Goal: Understand site structure: Understand site structure

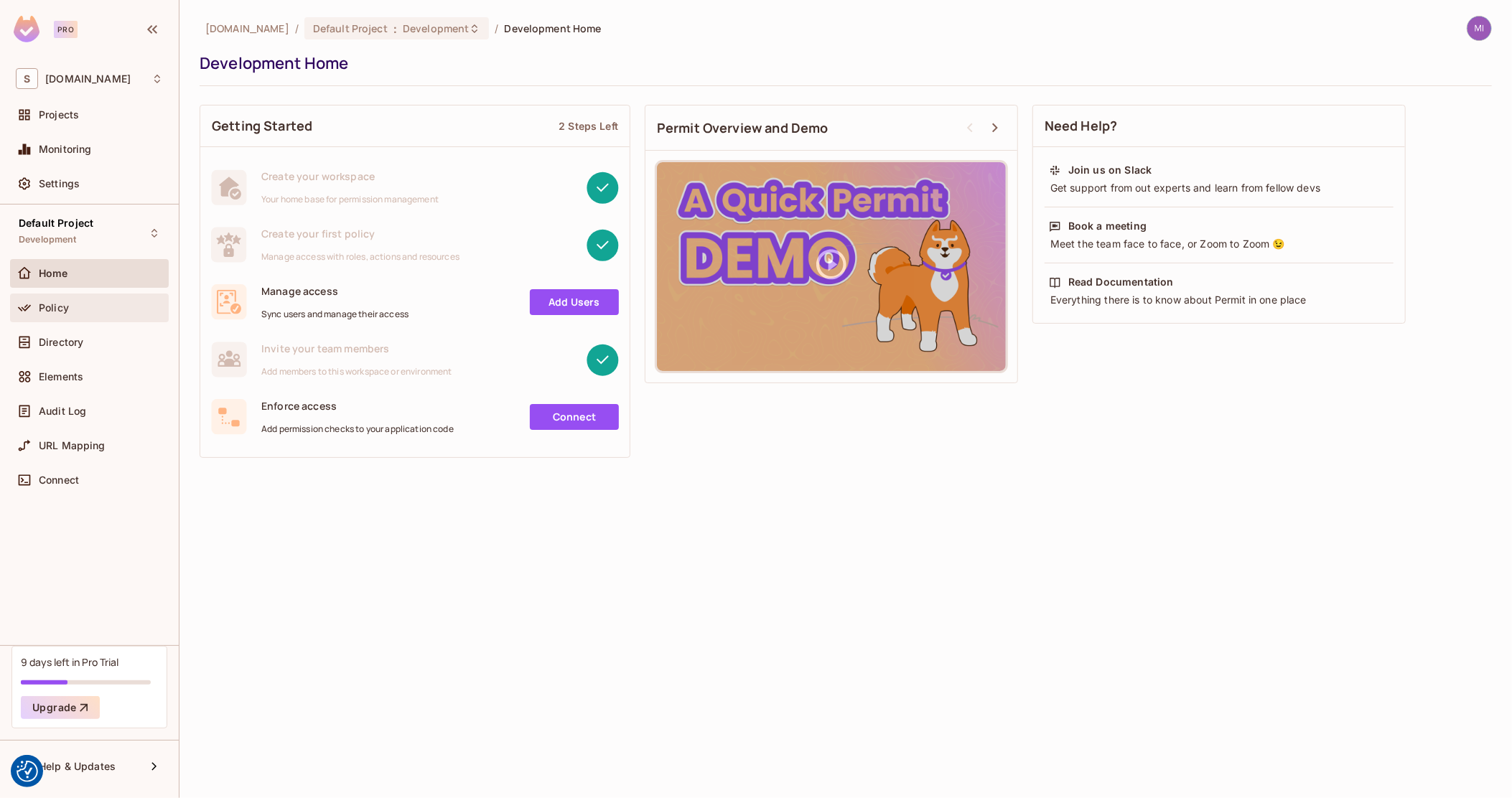
click at [61, 310] on span "Policy" at bounding box center [53, 309] width 30 height 12
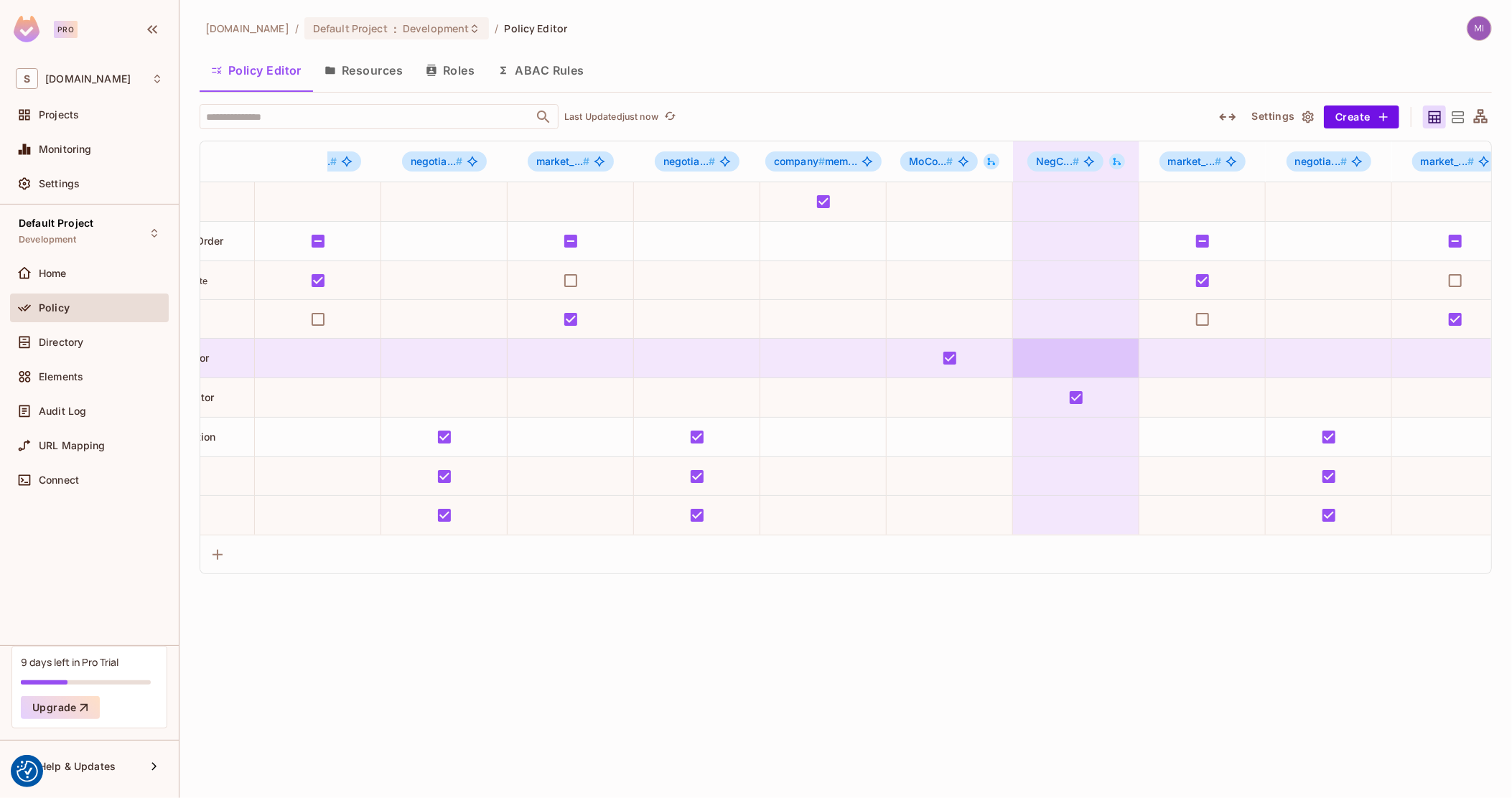
scroll to position [0, 387]
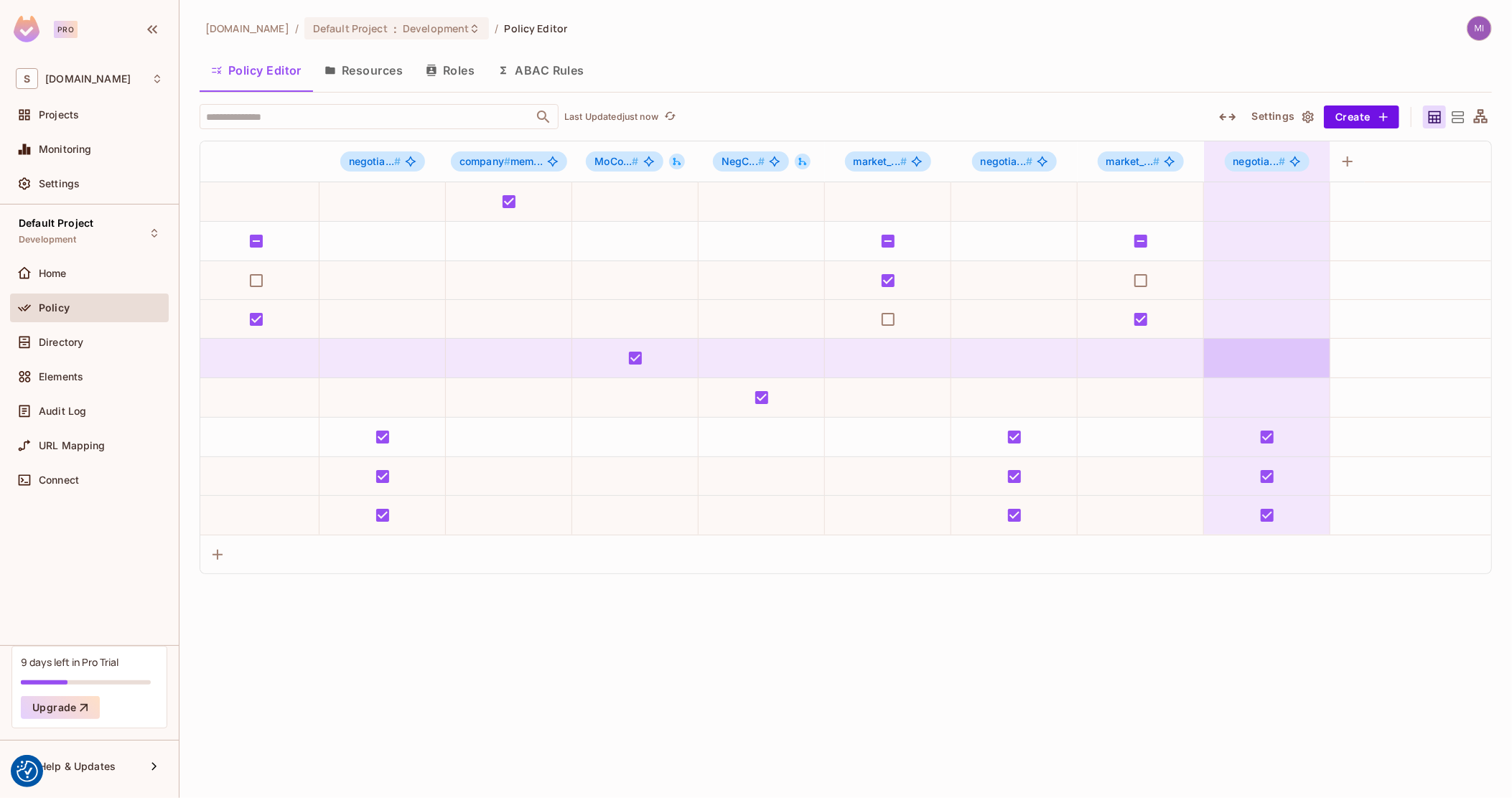
drag, startPoint x: 765, startPoint y: 328, endPoint x: 1348, endPoint y: 342, distance: 583.2
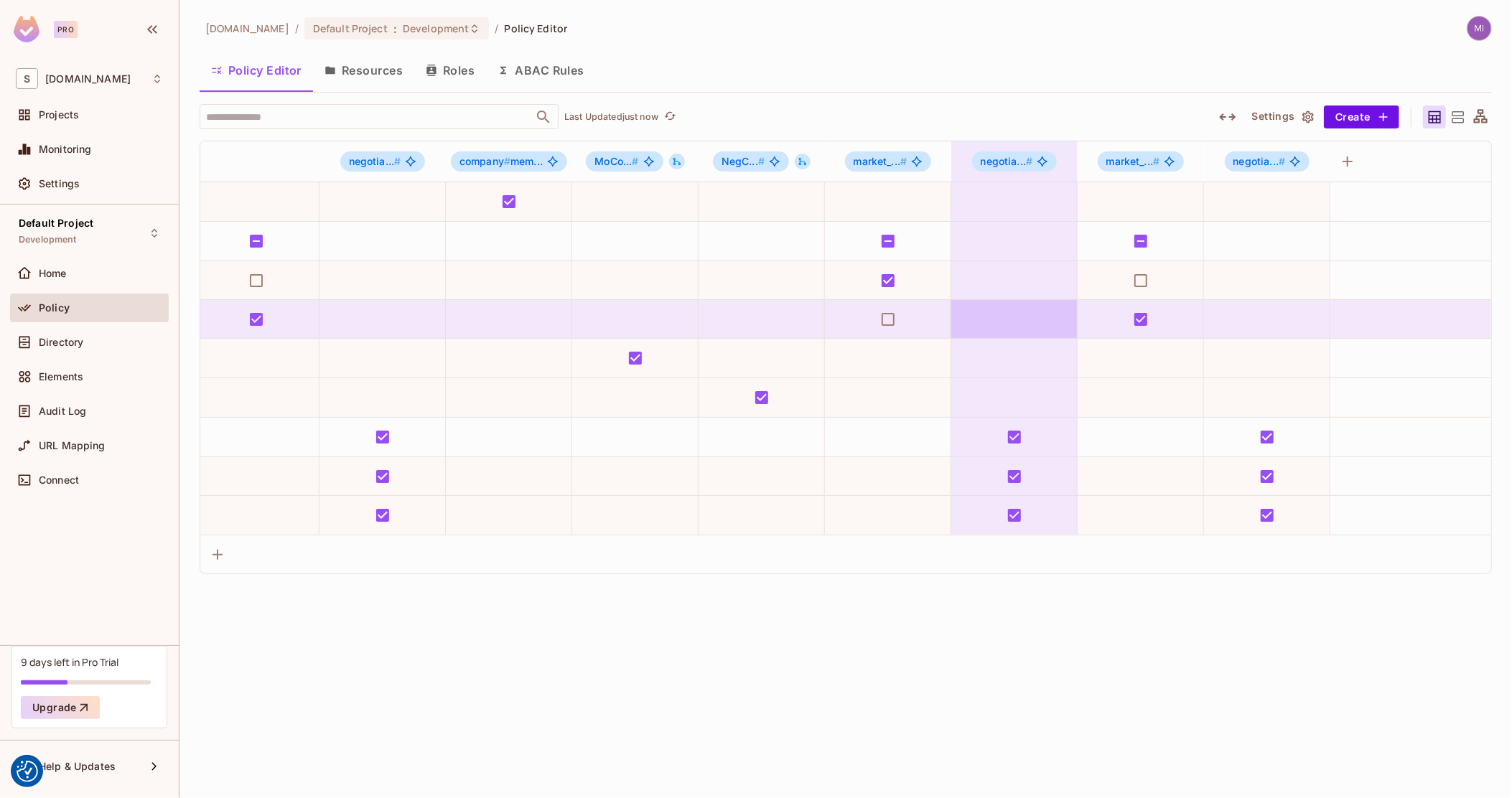
drag, startPoint x: 1371, startPoint y: 341, endPoint x: 1075, endPoint y: 320, distance: 296.7
drag, startPoint x: 1213, startPoint y: 320, endPoint x: 585, endPoint y: 313, distance: 628.0
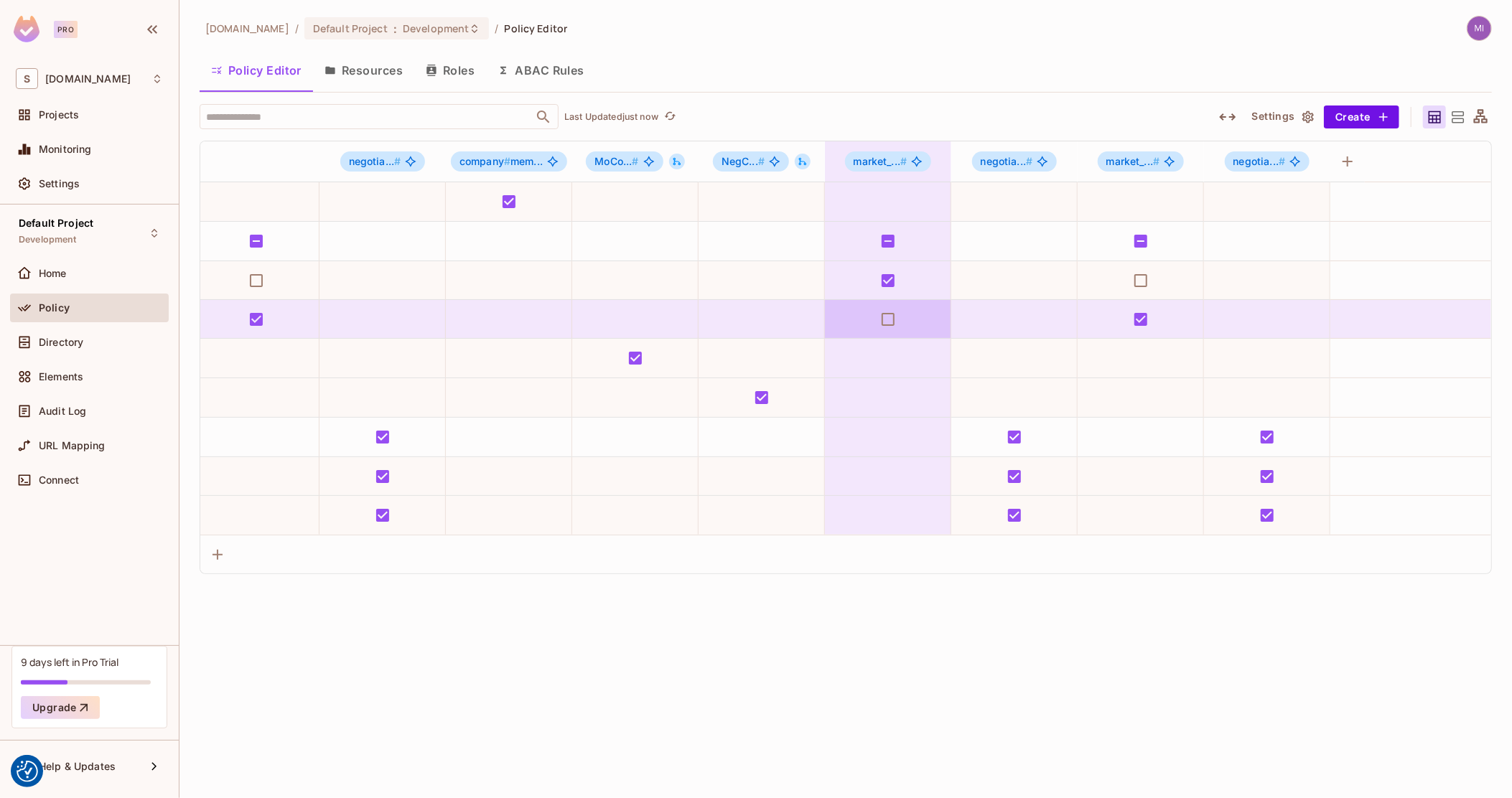
scroll to position [0, 0]
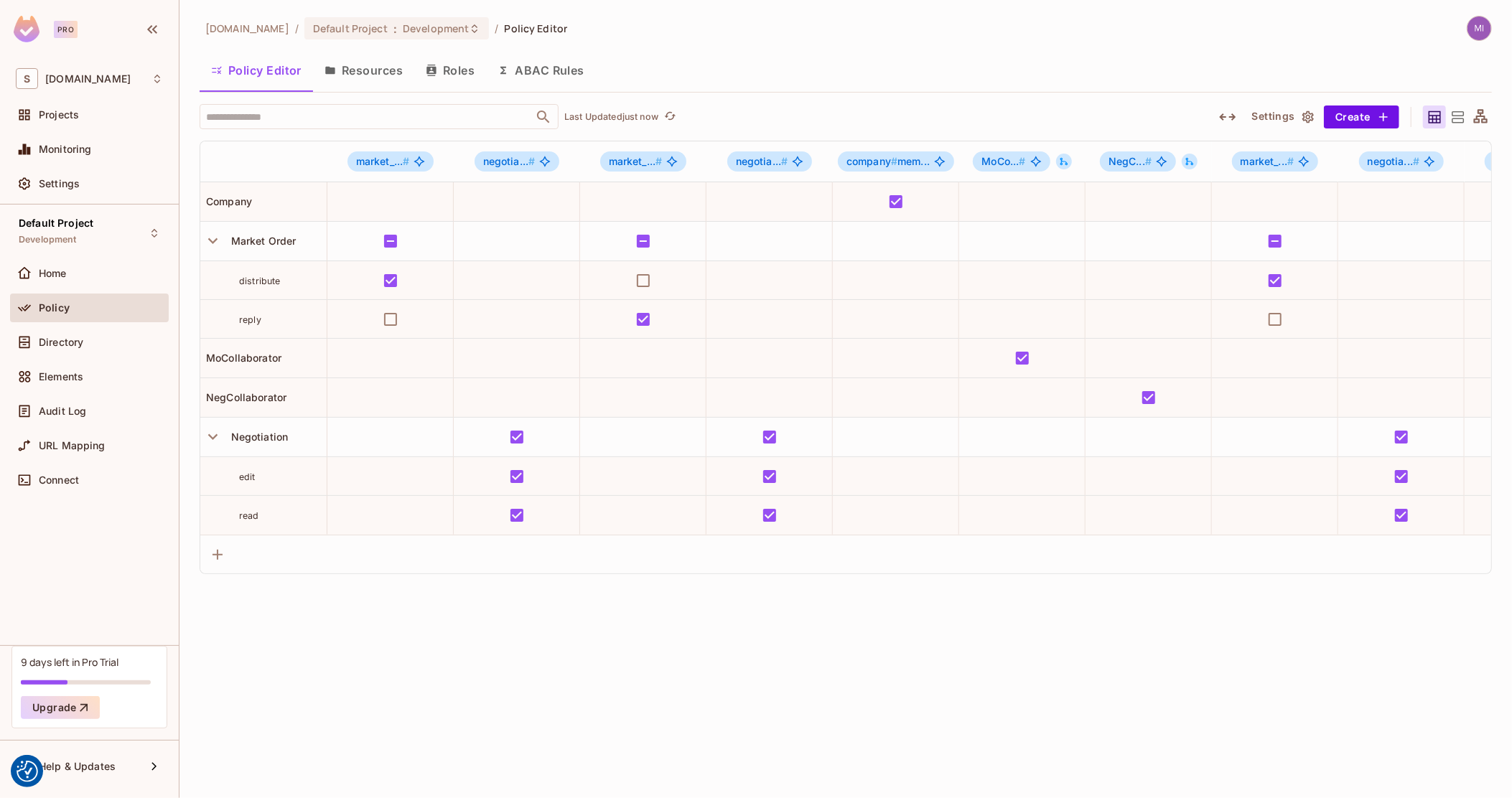
click at [1480, 103] on div "[DOMAIN_NAME] / Default Project : Development / Policy Editor Policy Editor Res…" at bounding box center [845, 295] width 1291 height 559
click at [1485, 109] on icon at bounding box center [1480, 118] width 18 height 18
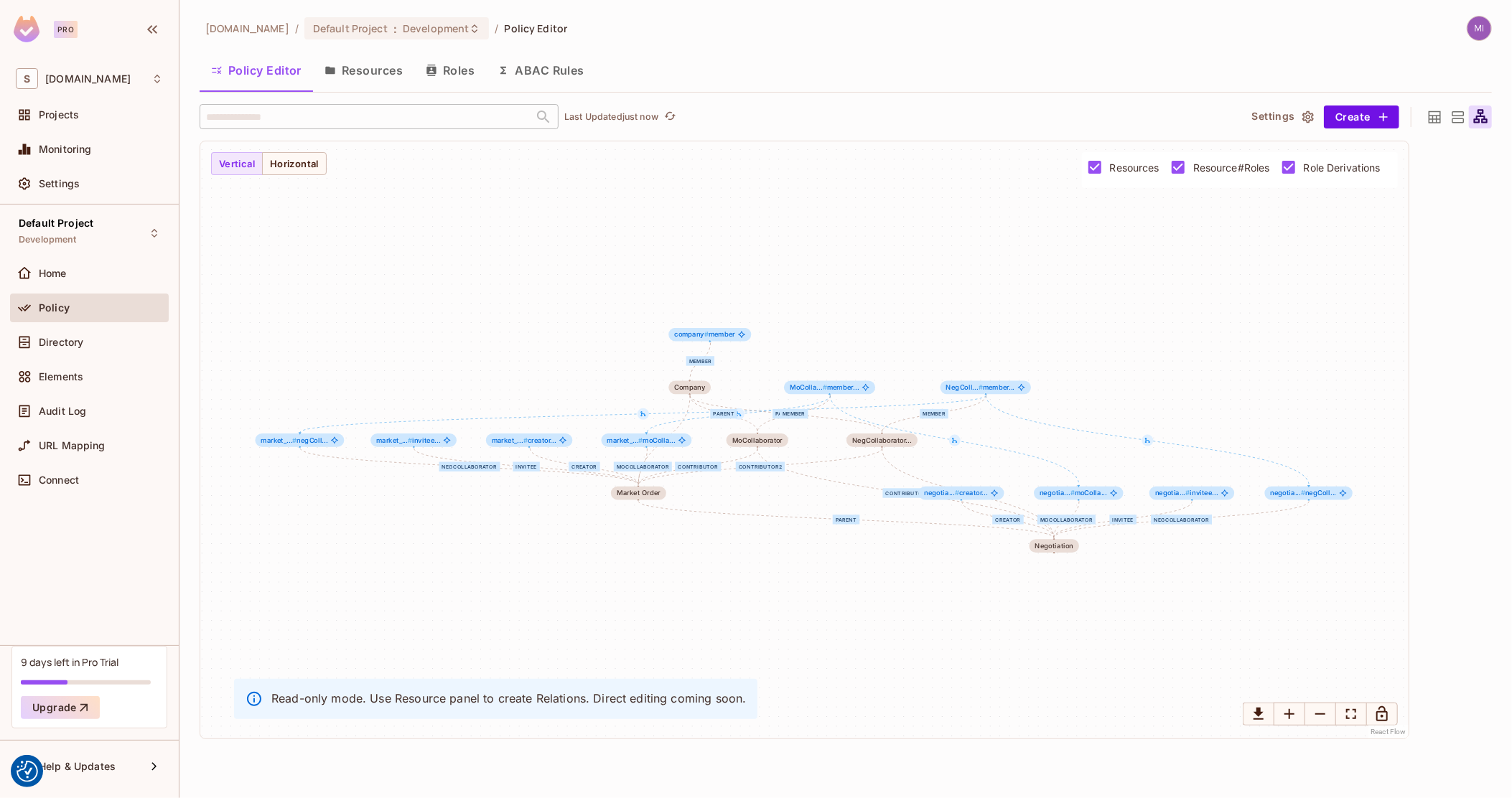
click at [1228, 171] on span "Resource#Roles" at bounding box center [1231, 168] width 77 height 14
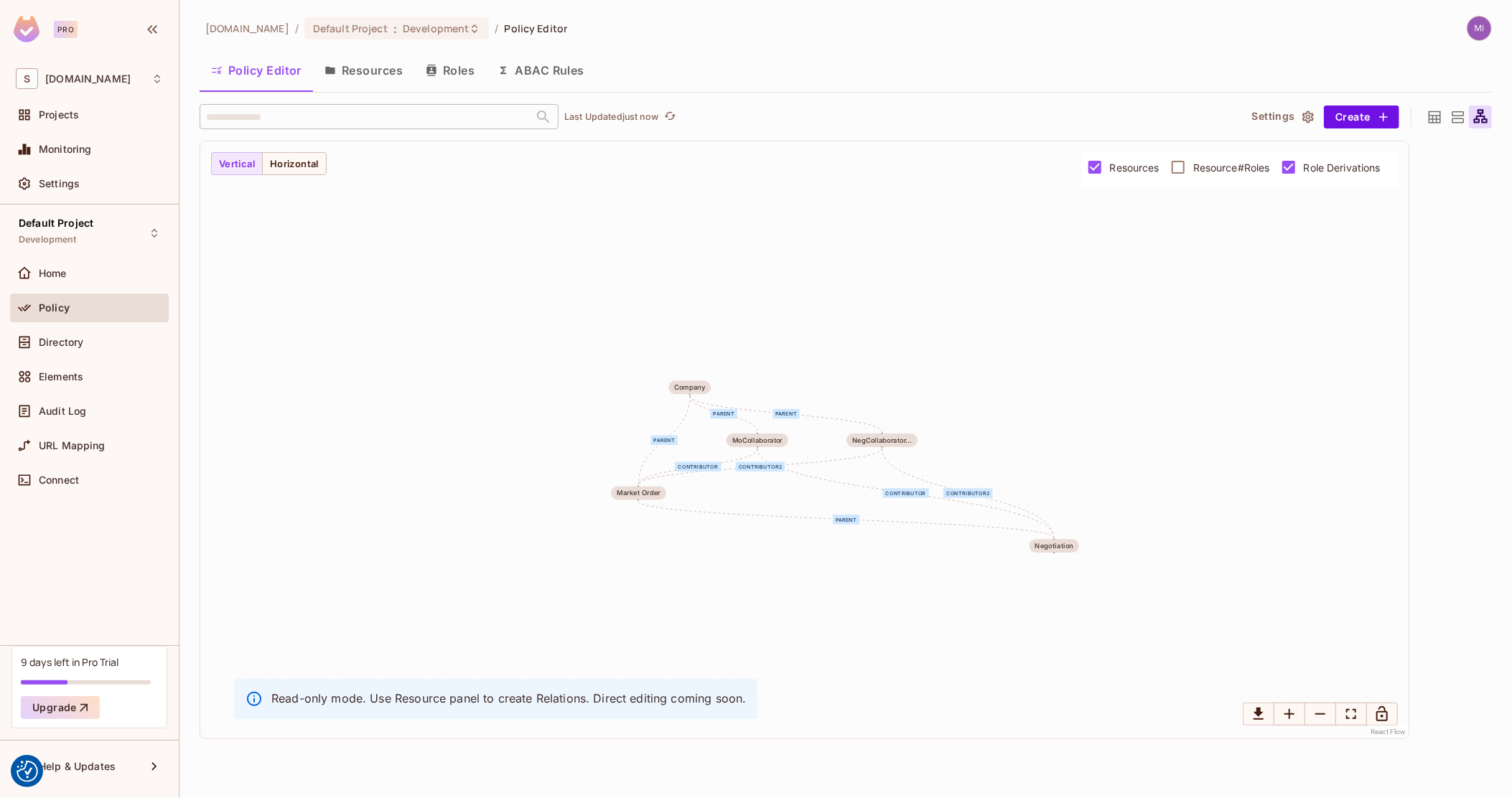
click at [1310, 166] on span "Role Derivations" at bounding box center [1342, 168] width 77 height 14
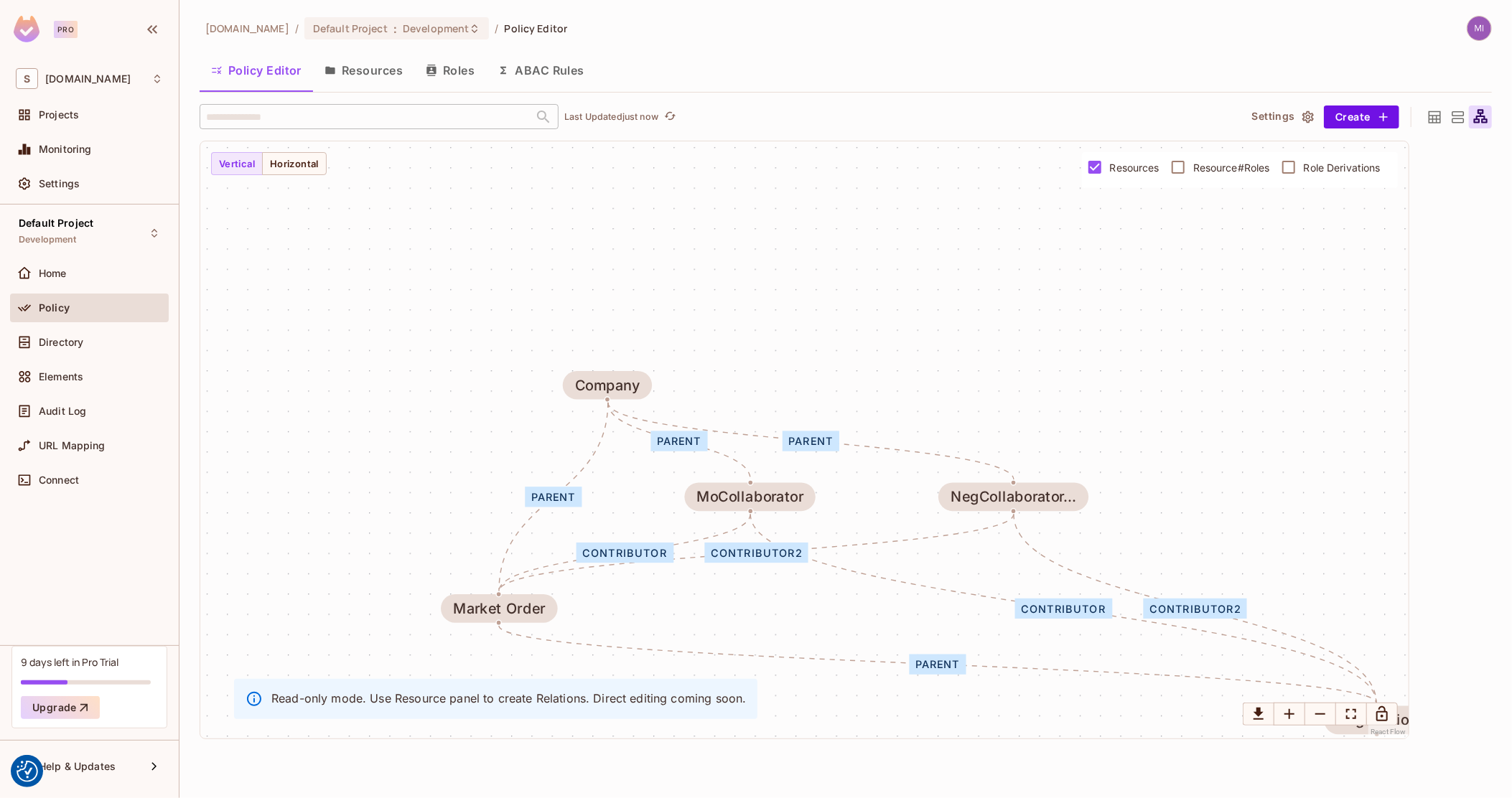
drag, startPoint x: 846, startPoint y: 374, endPoint x: 845, endPoint y: 267, distance: 107.0
click at [846, 267] on div "parent contributor contributor2 parent parent parent contributor contributor2 M…" at bounding box center [805, 440] width 1208 height 597
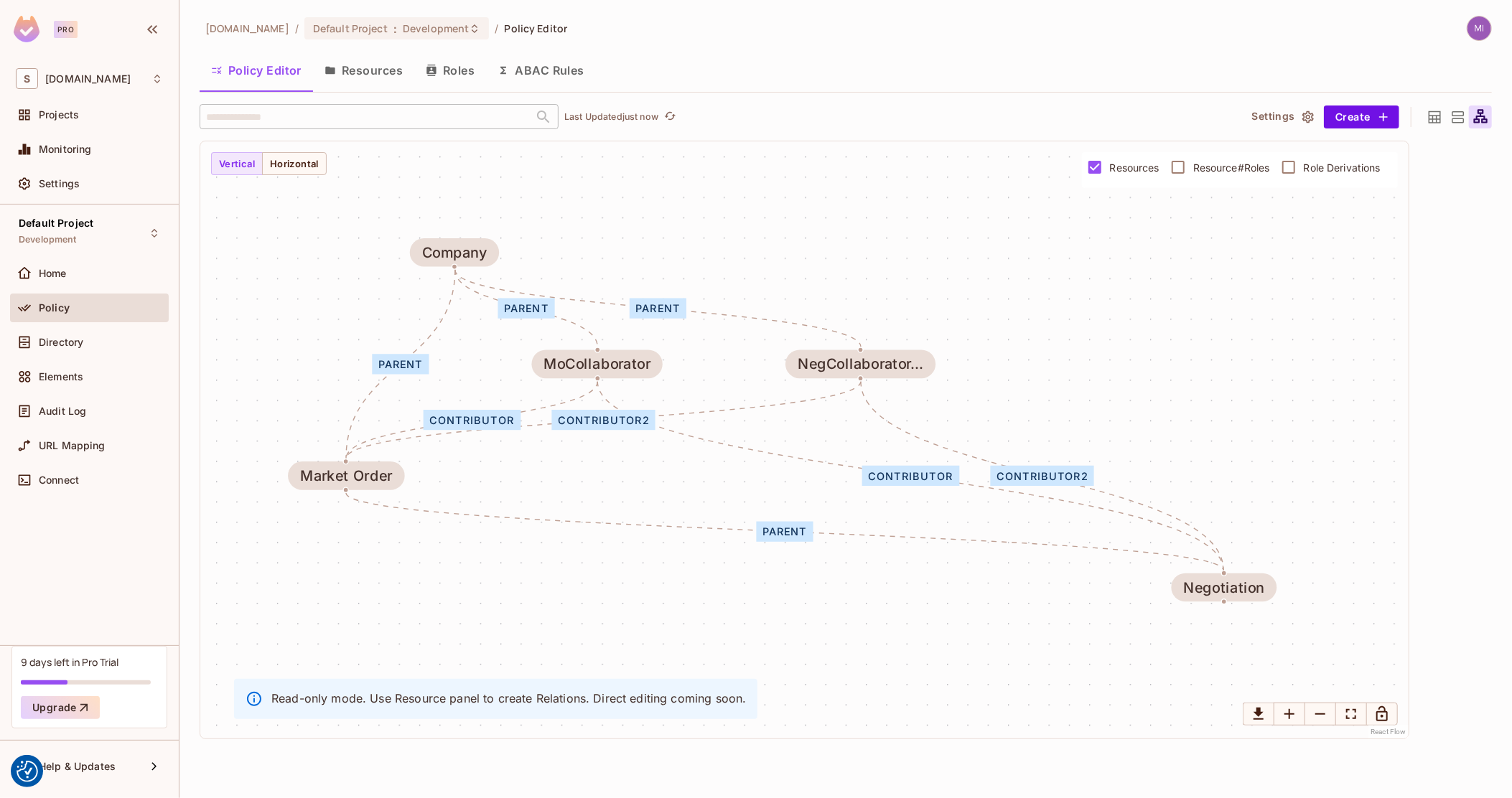
drag, startPoint x: 764, startPoint y: 503, endPoint x: 569, endPoint y: 474, distance: 197.1
click at [572, 474] on div "parent contributor contributor2 parent parent parent contributor contributor2 M…" at bounding box center [805, 440] width 1208 height 597
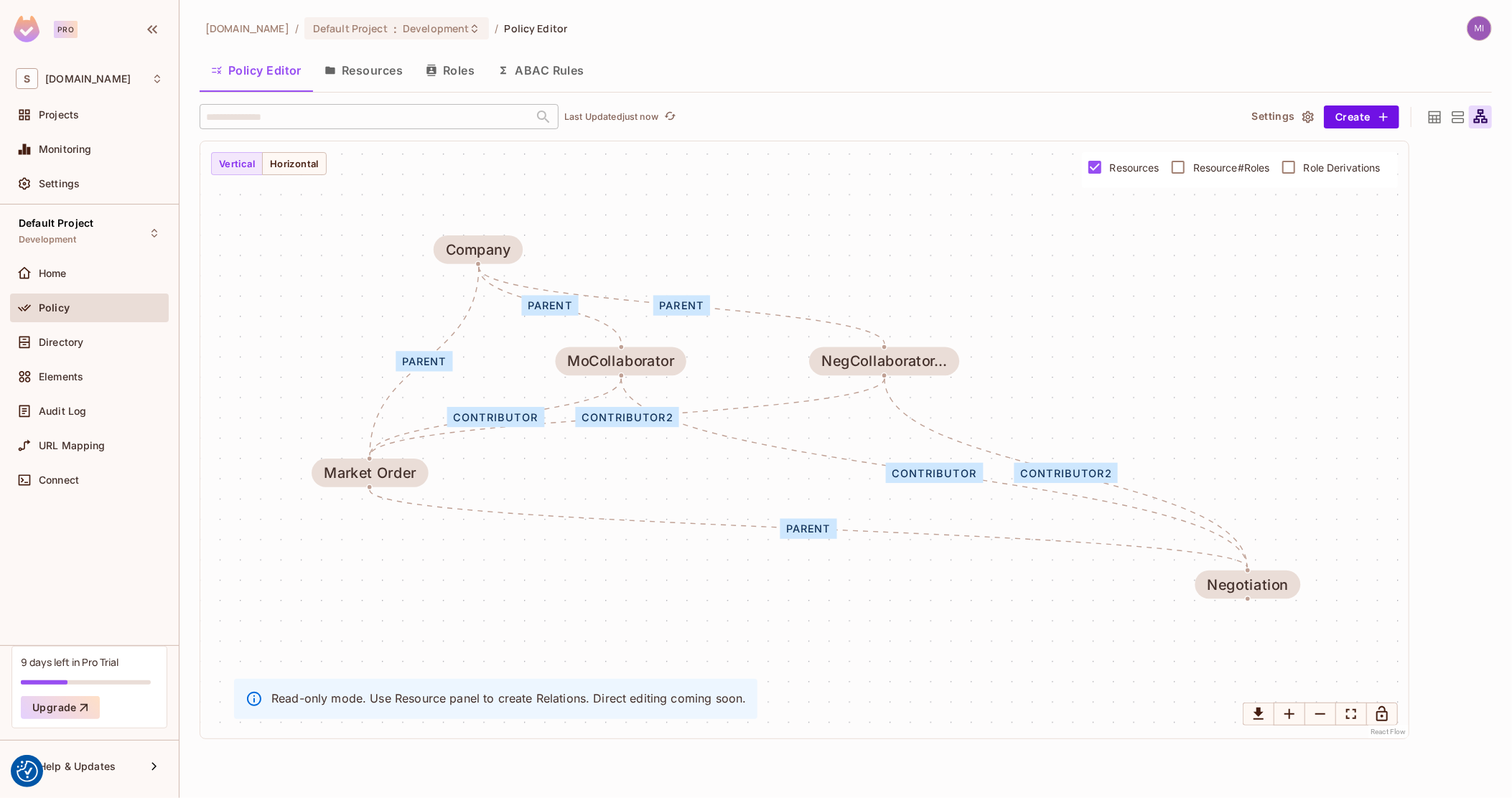
drag, startPoint x: 591, startPoint y: 475, endPoint x: 672, endPoint y: 475, distance: 81.0
click at [671, 475] on div "parent contributor contributor2 parent parent parent contributor contributor2 M…" at bounding box center [805, 440] width 1208 height 597
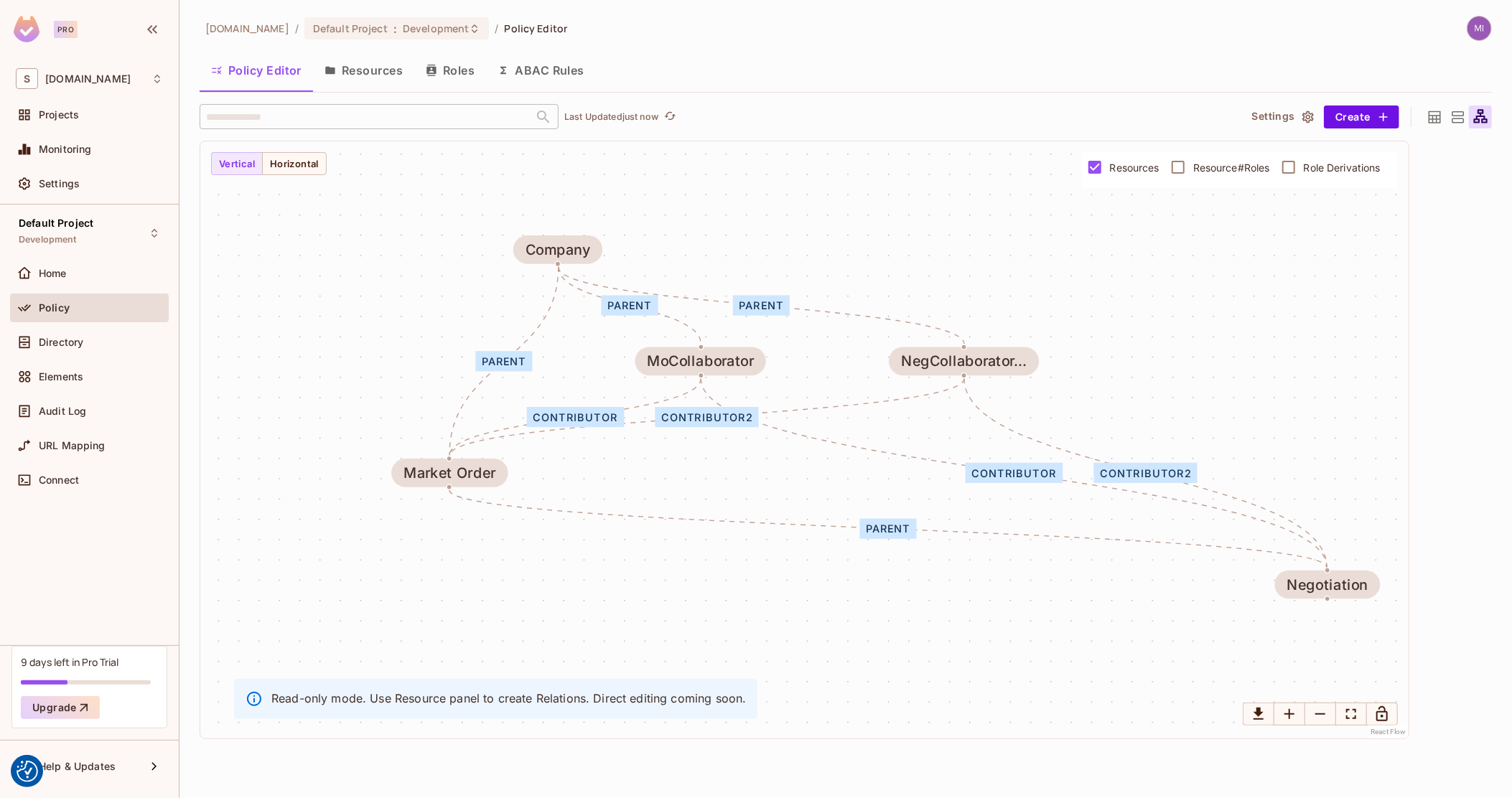
click at [1211, 166] on span "Resource#Roles" at bounding box center [1231, 168] width 77 height 14
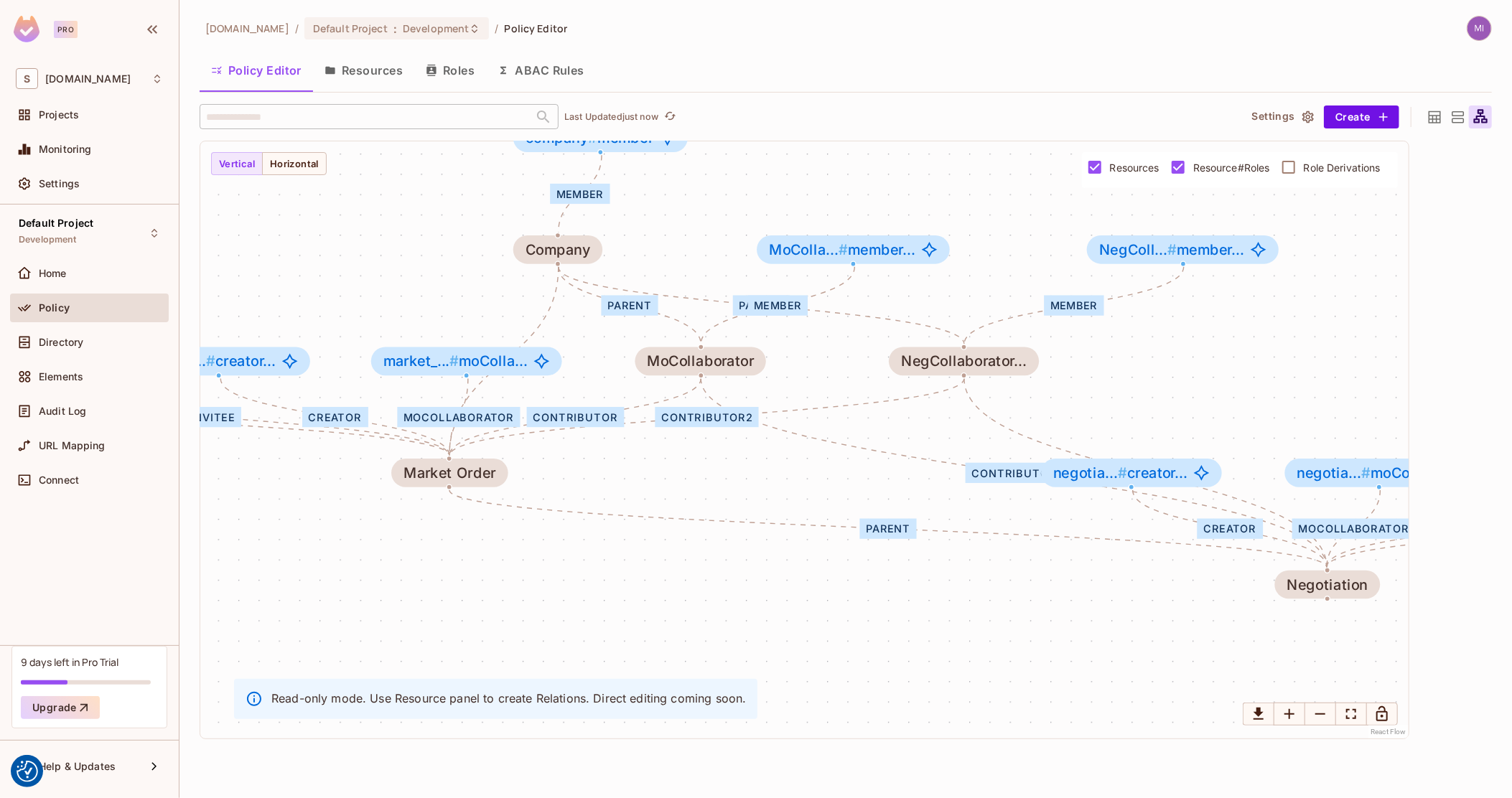
click at [1233, 168] on span "Resource#Roles" at bounding box center [1231, 168] width 77 height 14
